Goal: Task Accomplishment & Management: Use online tool/utility

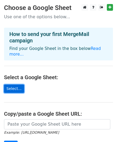
click at [14, 85] on link "Select..." at bounding box center [14, 89] width 20 height 8
click at [13, 85] on link "Select..." at bounding box center [14, 89] width 20 height 8
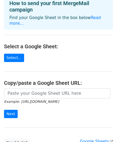
scroll to position [72, 0]
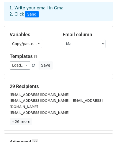
scroll to position [24, 0]
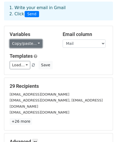
click at [35, 45] on link "Copy/paste..." at bounding box center [26, 43] width 33 height 8
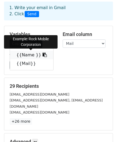
click at [35, 55] on link "{{Name }}" at bounding box center [31, 55] width 43 height 9
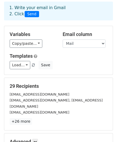
scroll to position [87, 0]
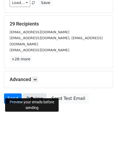
click at [24, 93] on link "Preview" at bounding box center [35, 98] width 24 height 10
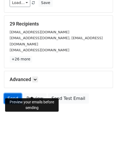
click at [13, 93] on link "Send" at bounding box center [13, 98] width 18 height 10
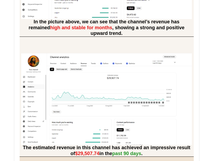
scroll to position [1241, 0]
